Goal: Transaction & Acquisition: Purchase product/service

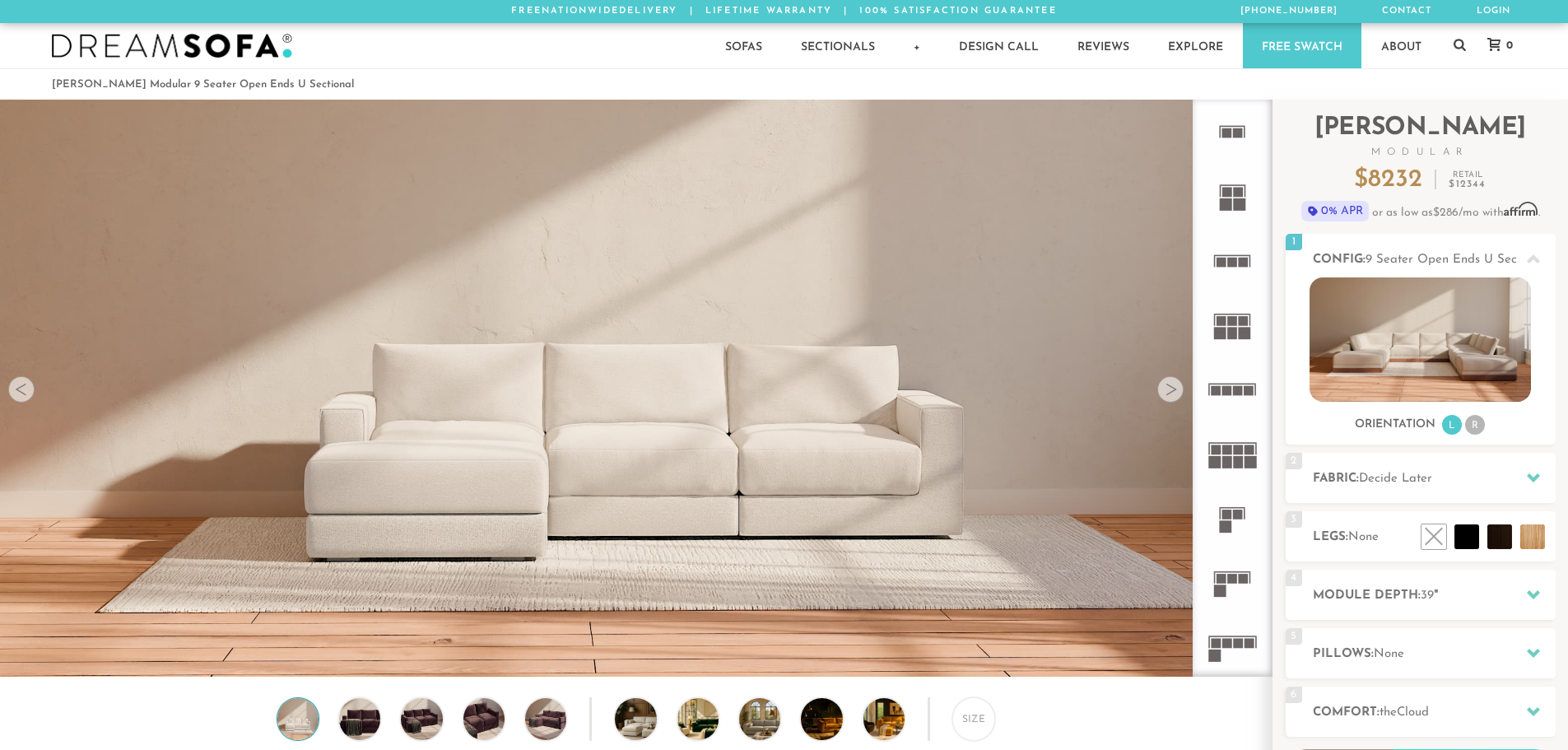
scroll to position [19284, 1556]
click at [775, 539] on li at bounding box center [1462, 499] width 99 height 99
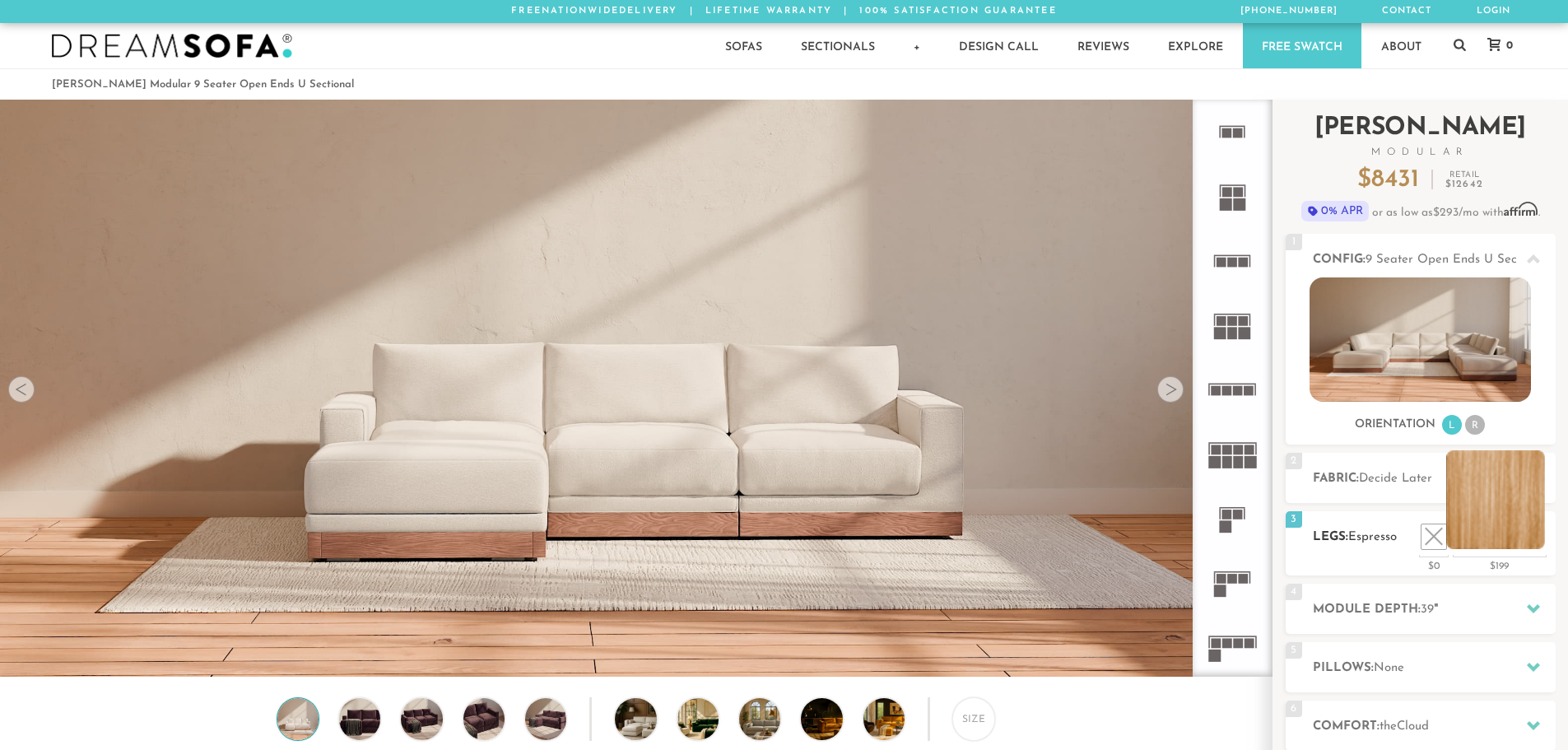
click at [775, 541] on li at bounding box center [1496, 499] width 99 height 99
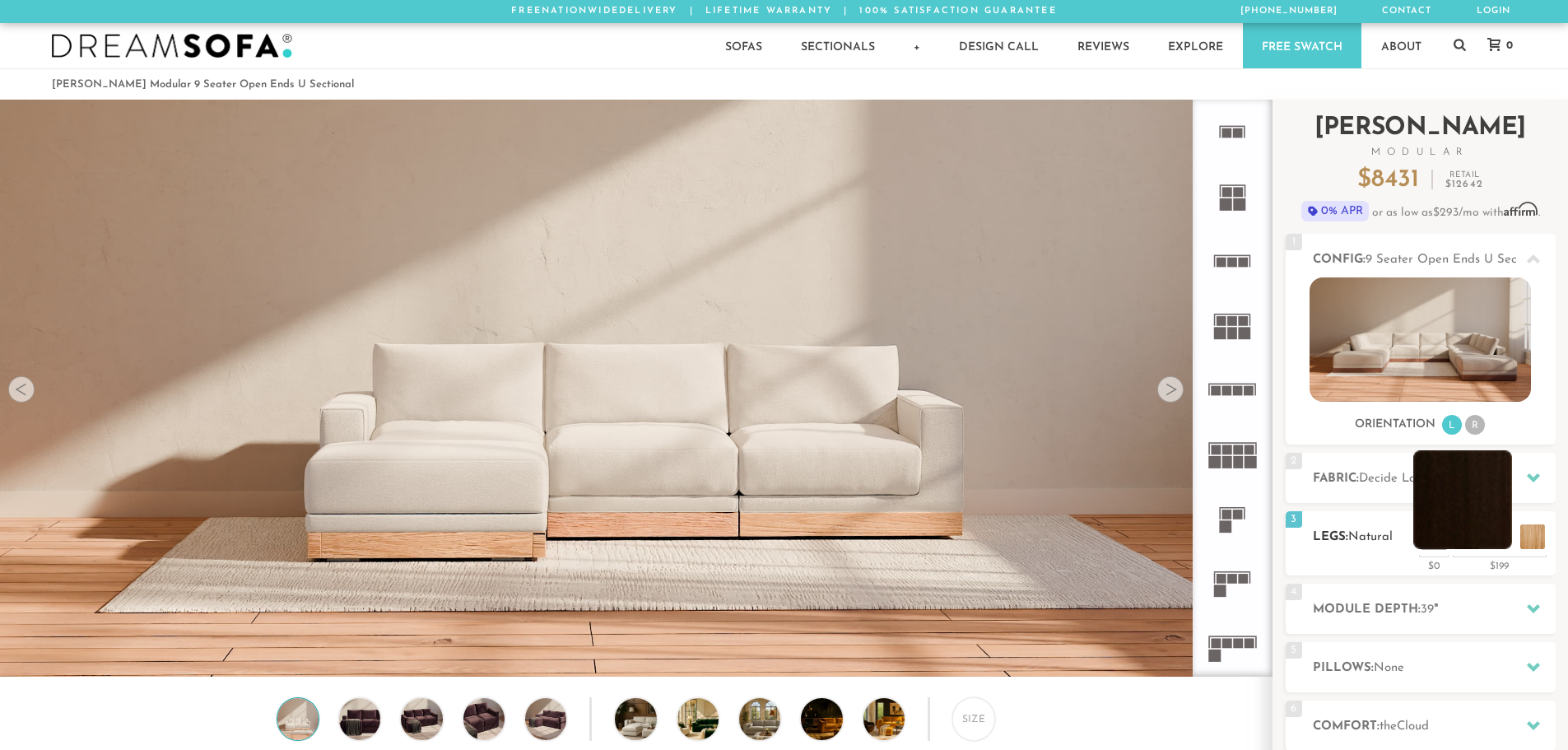
click at [775, 539] on li at bounding box center [1462, 499] width 99 height 99
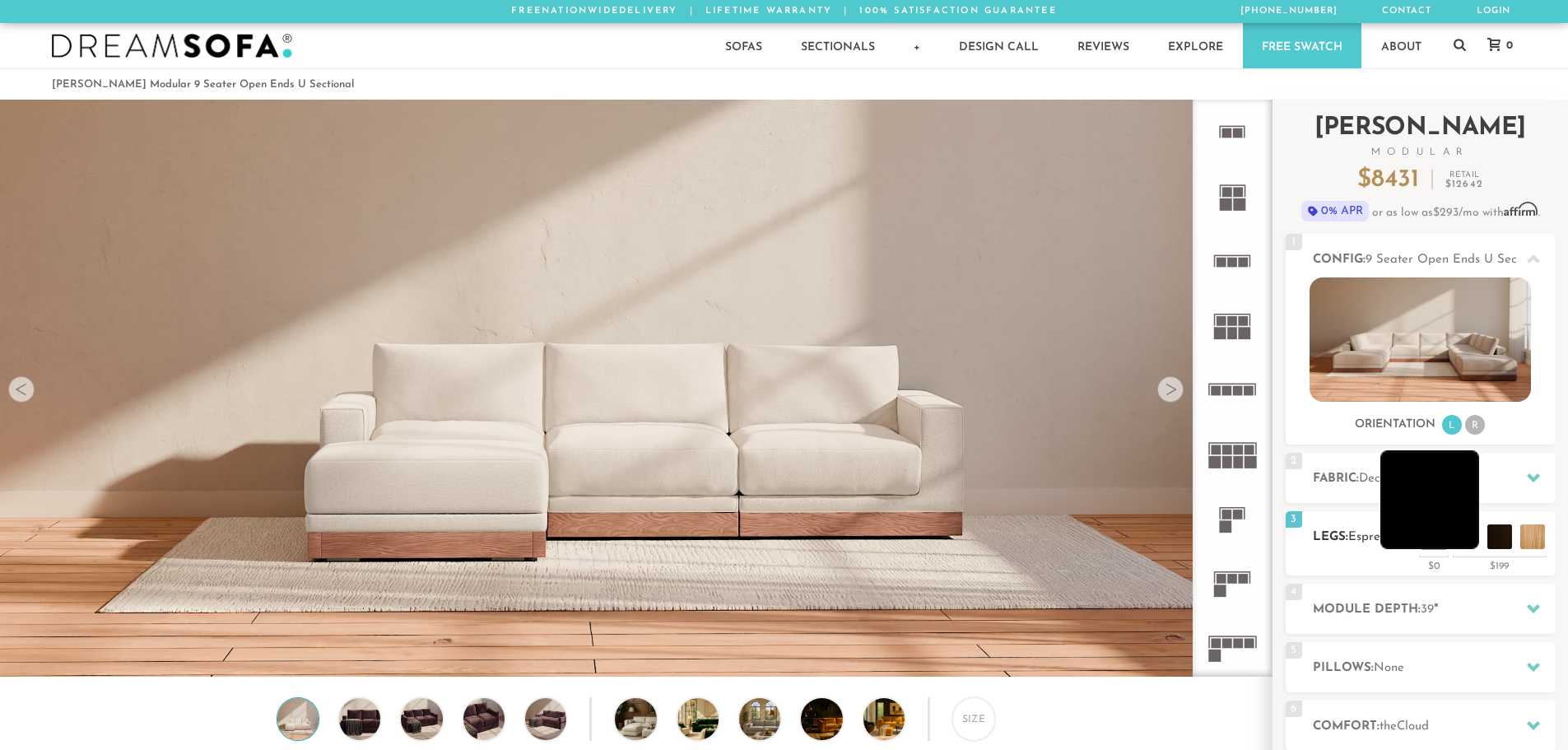
click at [775, 545] on li at bounding box center [1429, 499] width 99 height 99
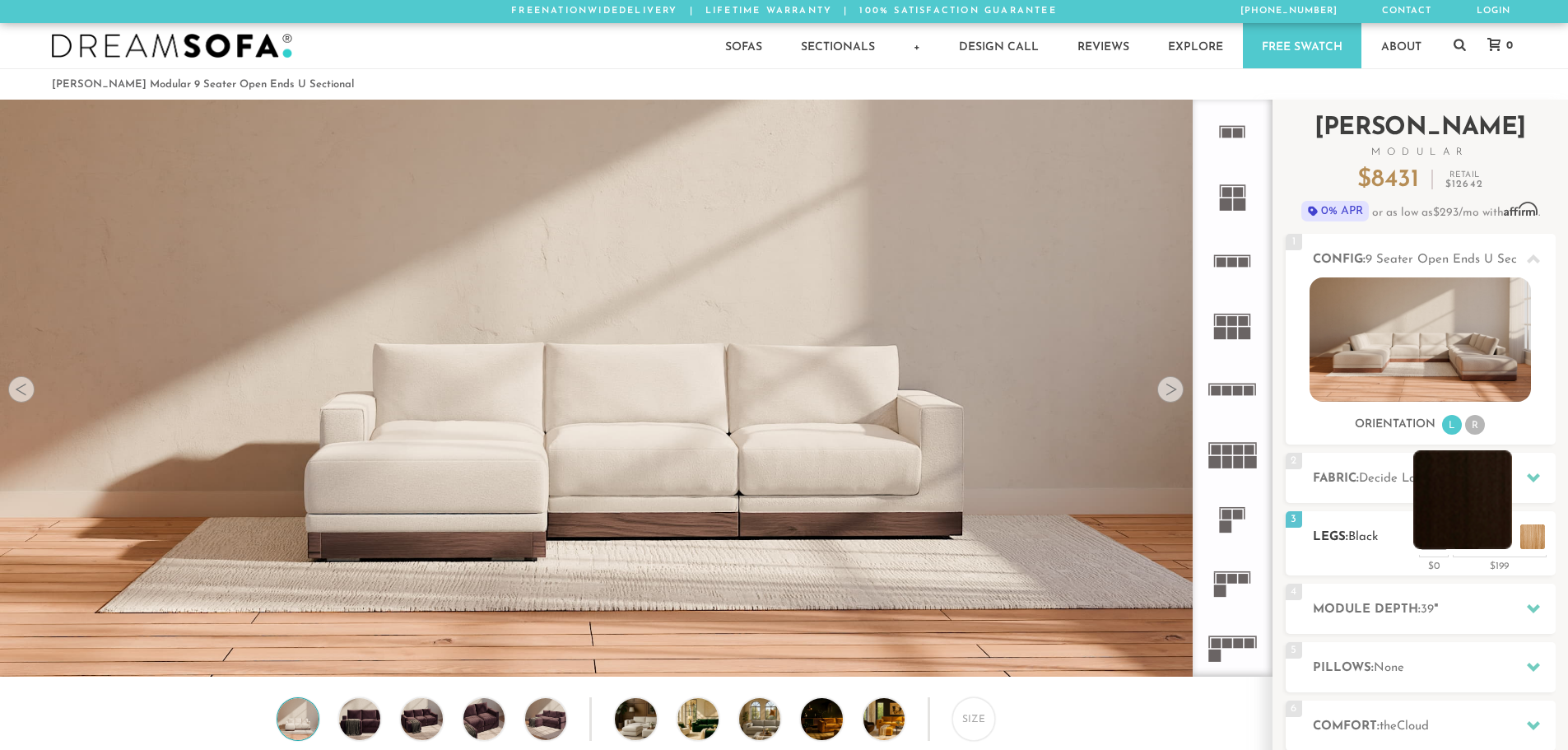
click at [775, 540] on li at bounding box center [1462, 499] width 99 height 99
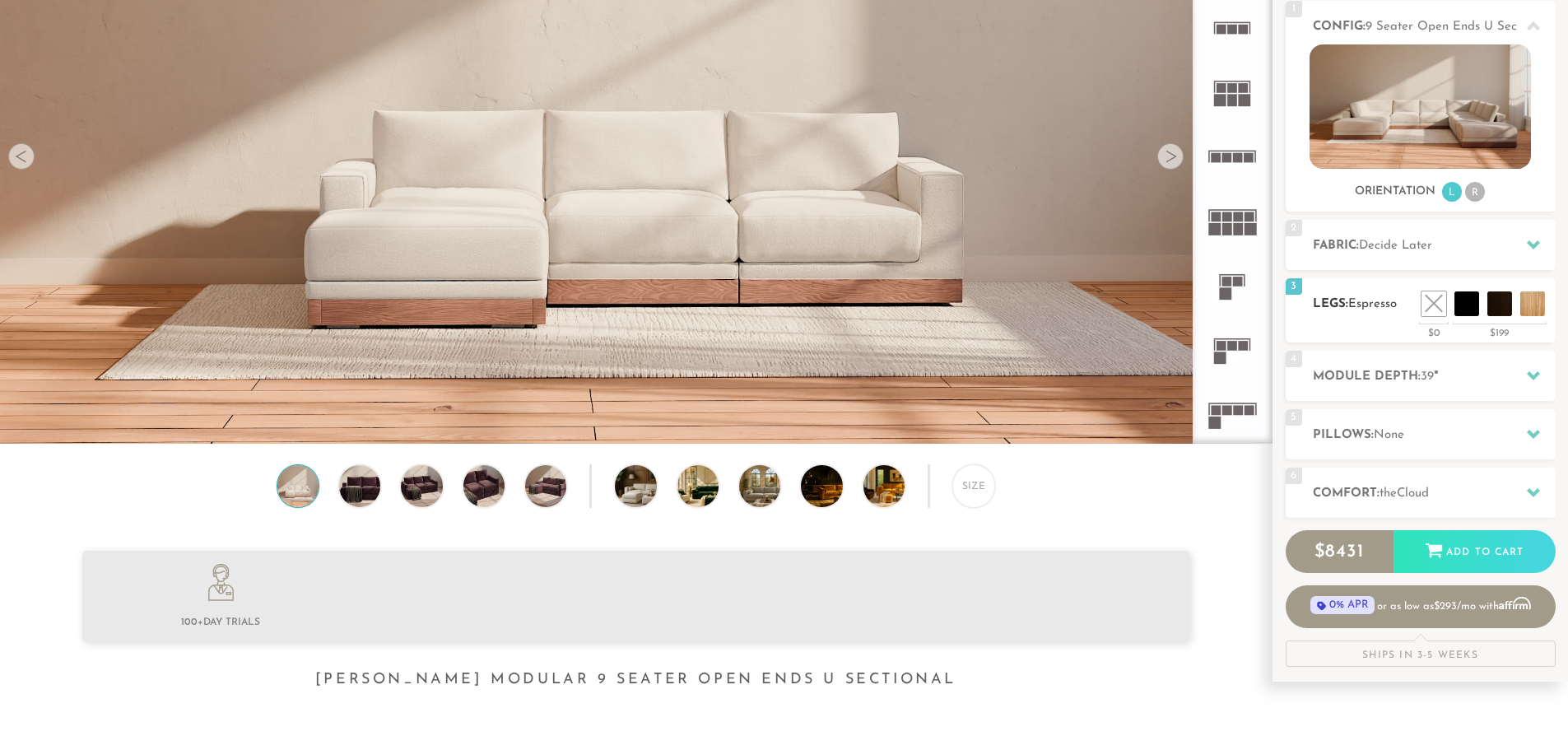
scroll to position [247, 0]
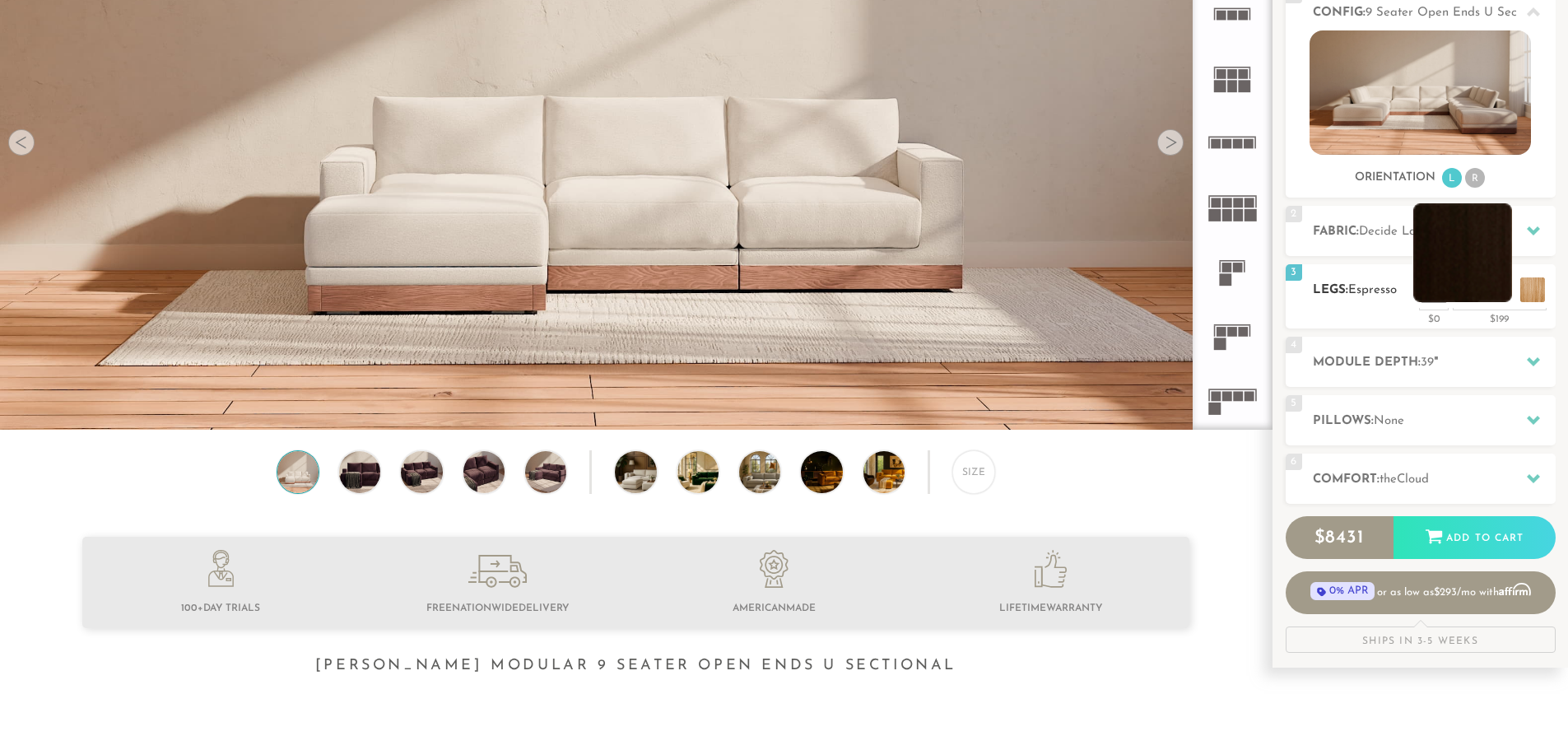
click at [775, 296] on li at bounding box center [1462, 253] width 99 height 99
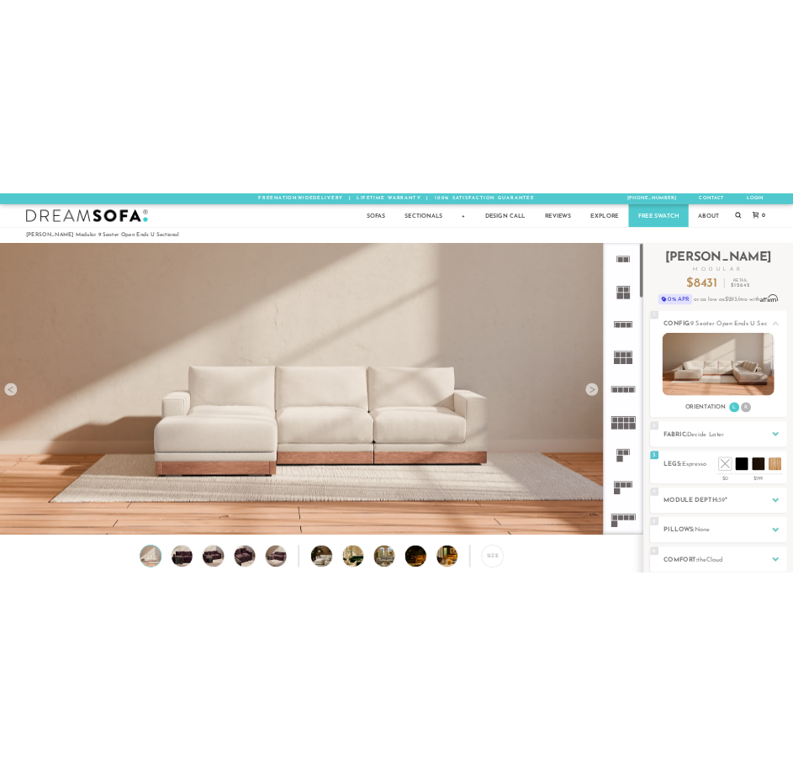
scroll to position [0, 0]
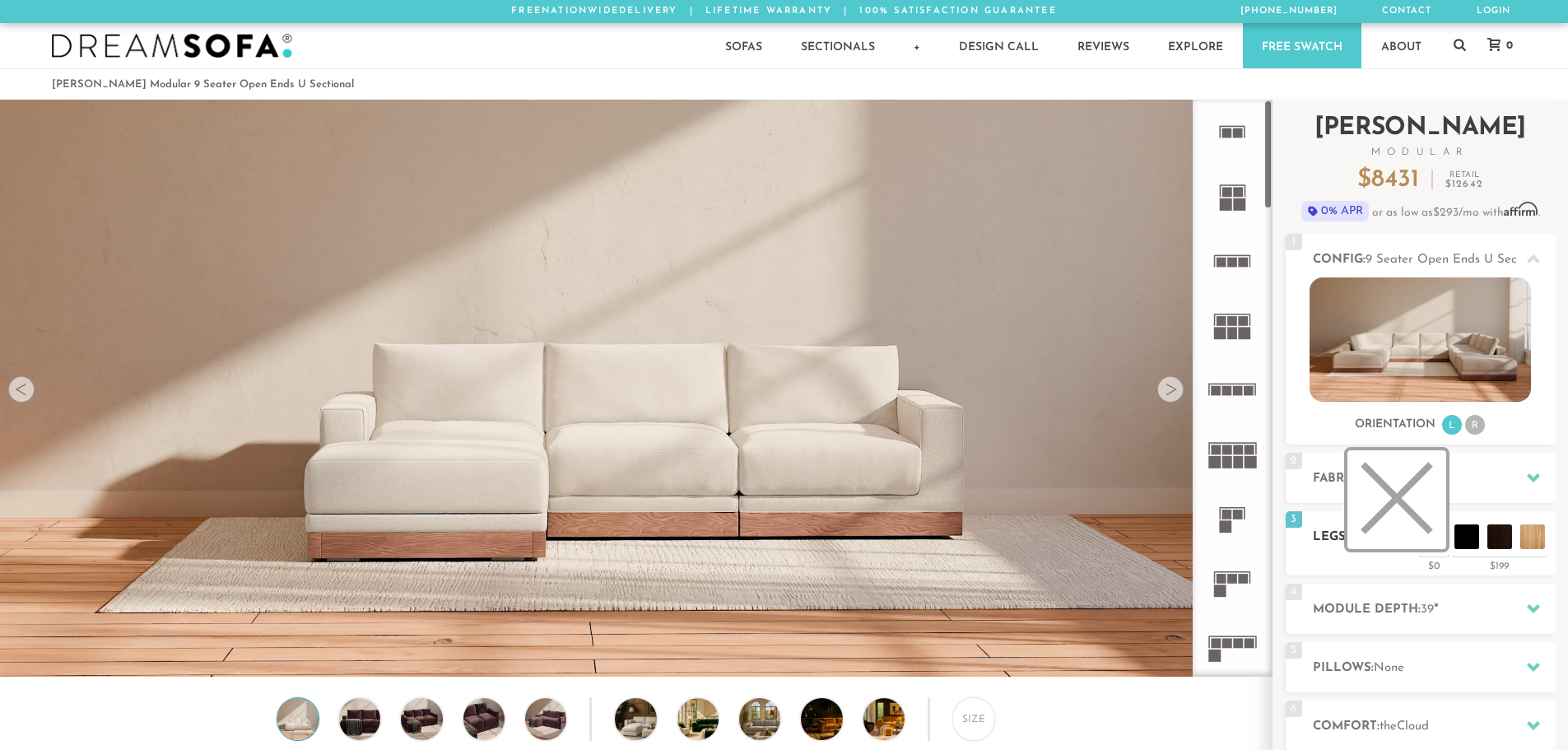
click at [775, 537] on li at bounding box center [1397, 499] width 99 height 99
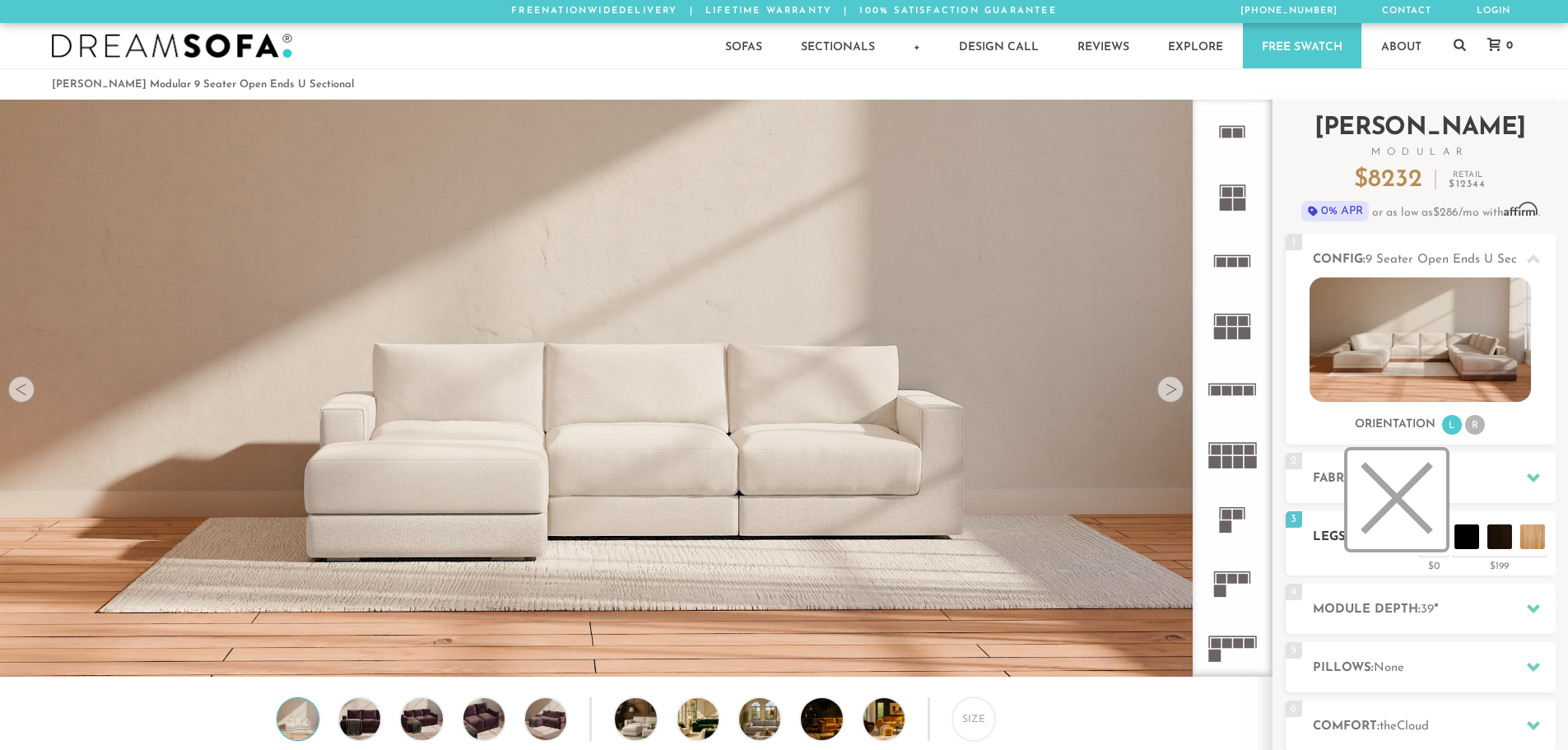
click at [775, 537] on li at bounding box center [1397, 499] width 99 height 99
click at [775, 540] on li at bounding box center [1462, 499] width 99 height 99
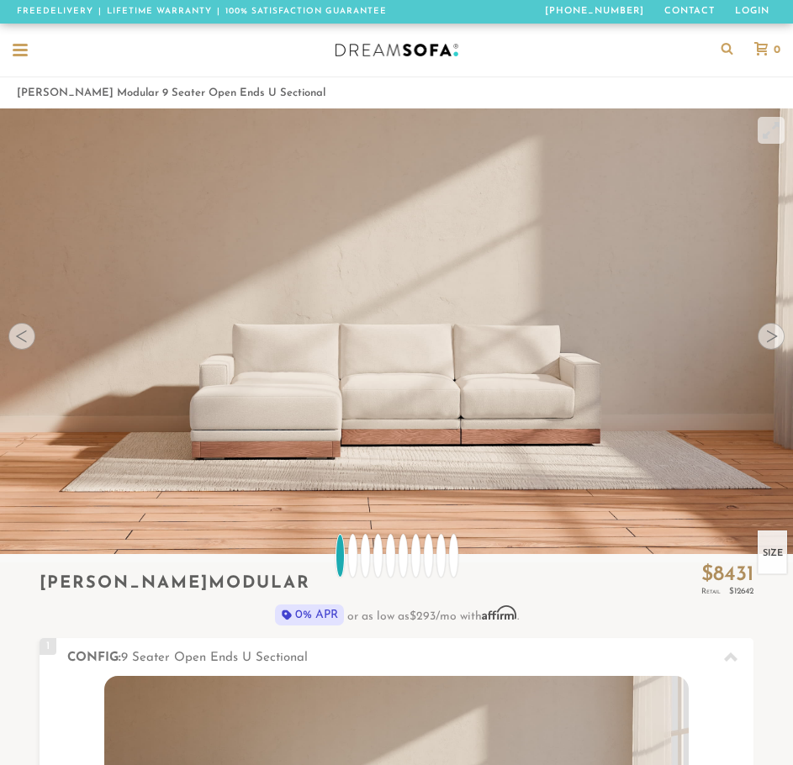
scroll to position [13, 13]
